Goal: Information Seeking & Learning: Learn about a topic

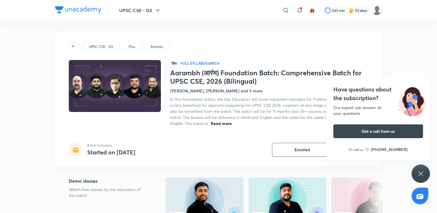
click at [420, 173] on icon at bounding box center [421, 173] width 7 height 7
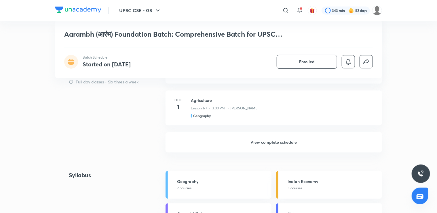
scroll to position [580, 0]
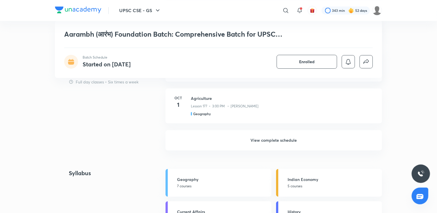
click at [312, 138] on h6 "View complete schedule" at bounding box center [274, 140] width 217 height 20
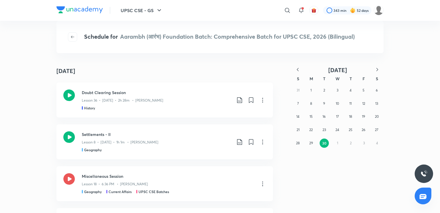
click at [297, 69] on icon "button" at bounding box center [298, 69] width 2 height 3
click at [297, 130] on abbr "20" at bounding box center [298, 129] width 4 height 4
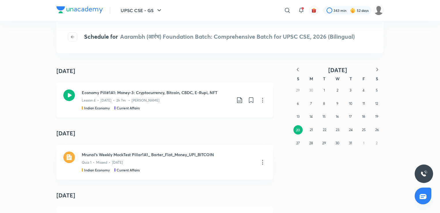
click at [187, 98] on div "Lesson 4 • Jul 20 • 2h 7m • Mrunal Patel" at bounding box center [157, 98] width 150 height 7
